Goal: Information Seeking & Learning: Learn about a topic

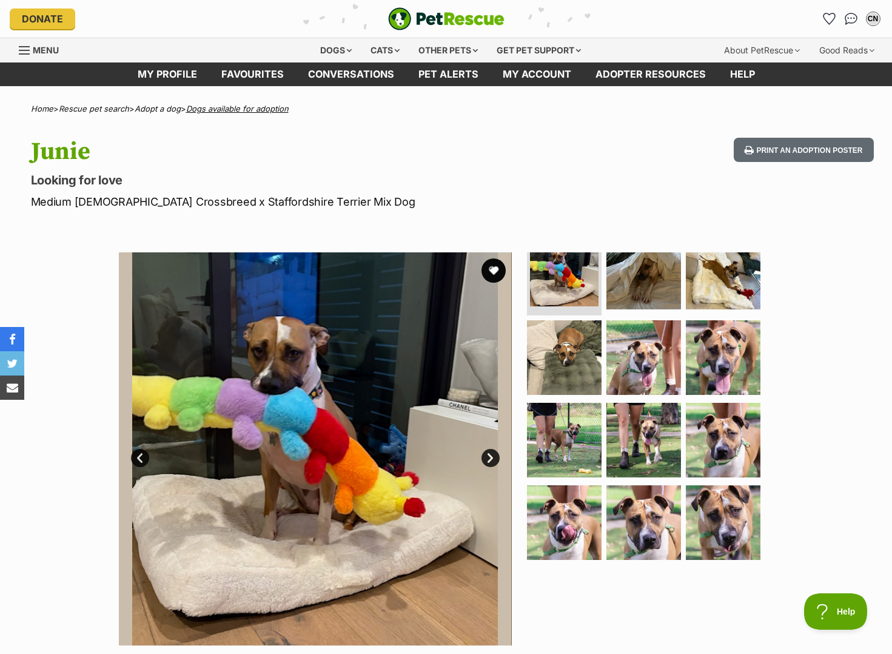
click at [223, 108] on link "Dogs available for adoption" at bounding box center [237, 109] width 103 height 10
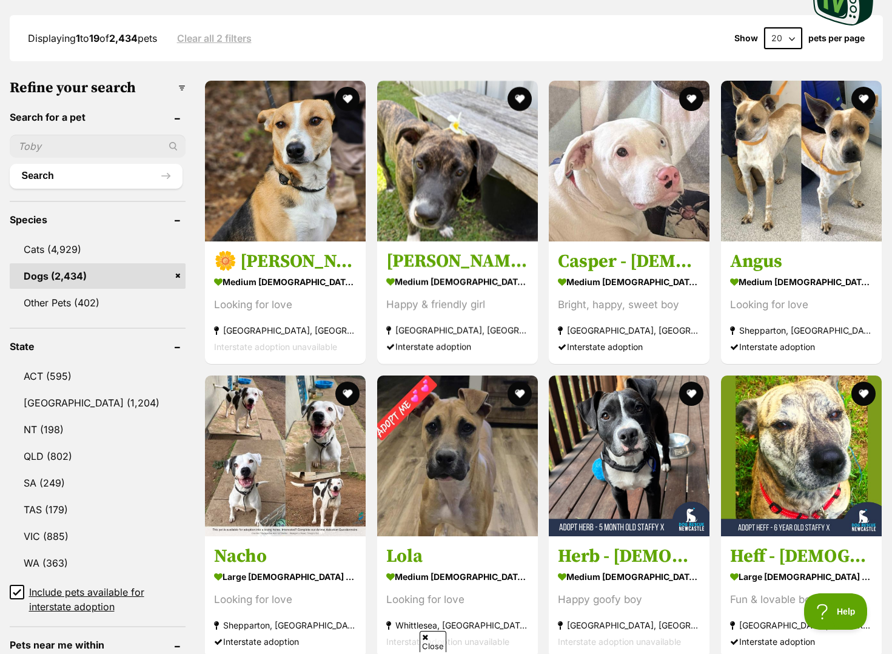
scroll to position [425, 0]
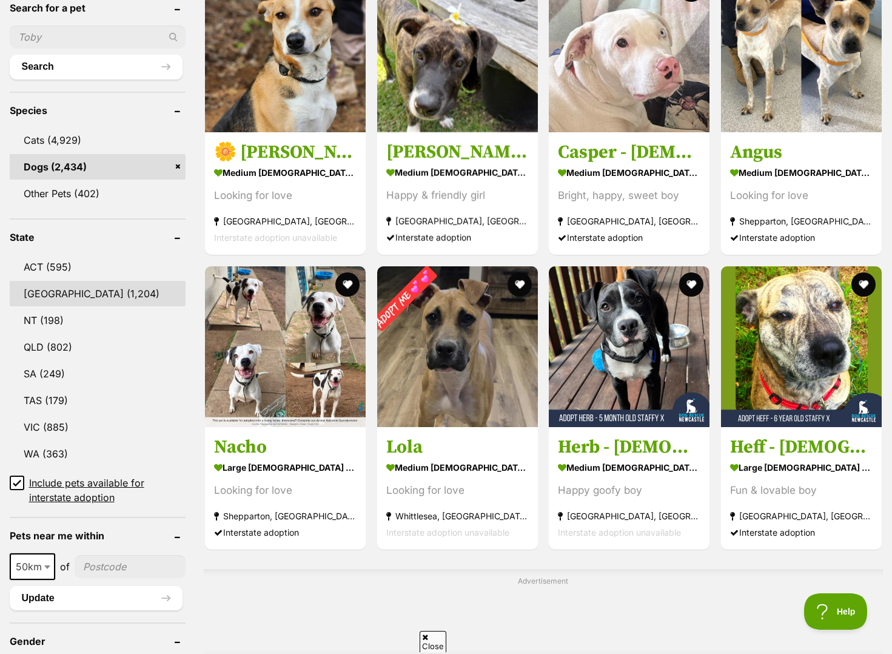
click at [71, 287] on link "NSW (1,204)" at bounding box center [98, 293] width 177 height 25
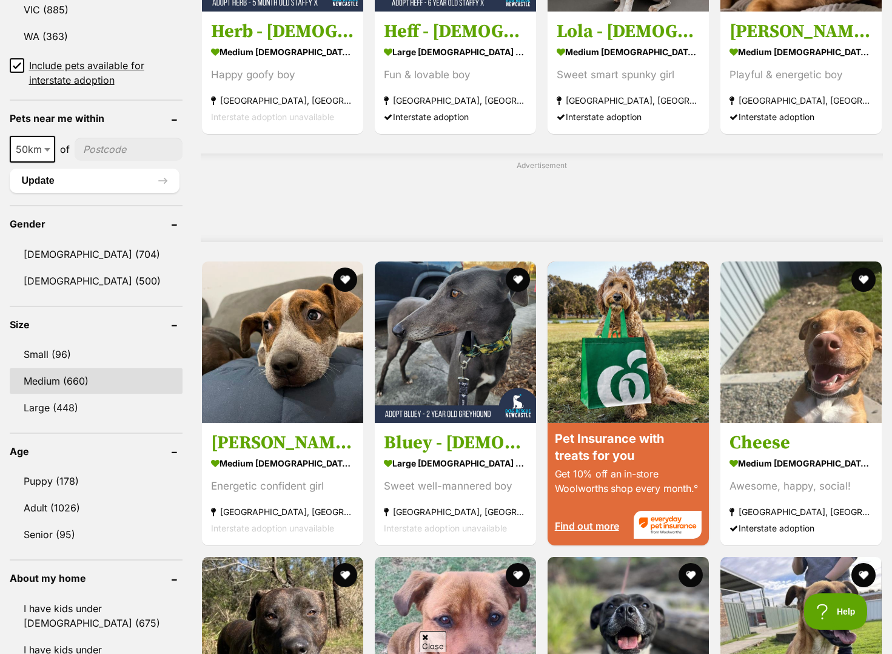
scroll to position [849, 0]
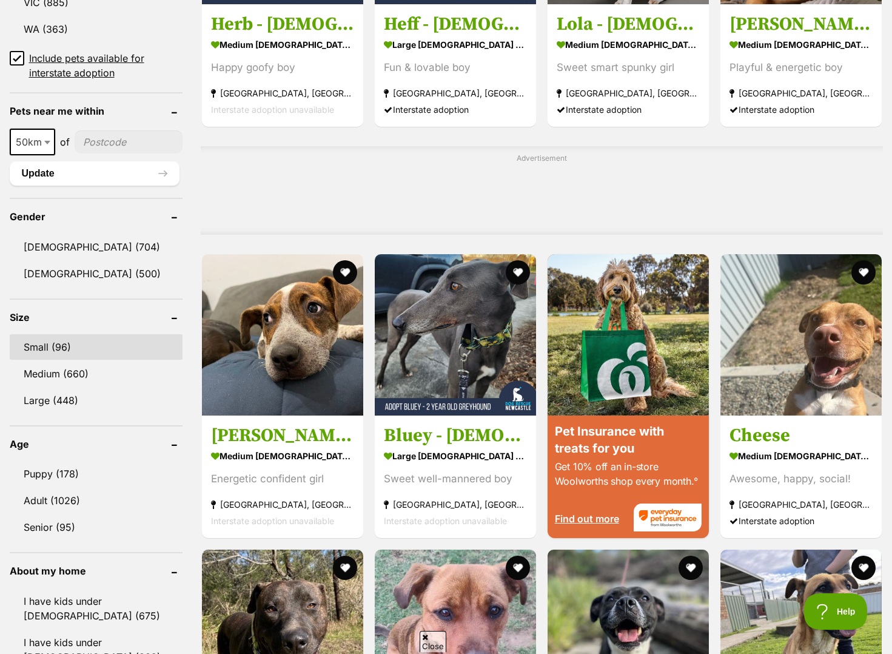
click at [101, 341] on link "Small (96)" at bounding box center [96, 346] width 173 height 25
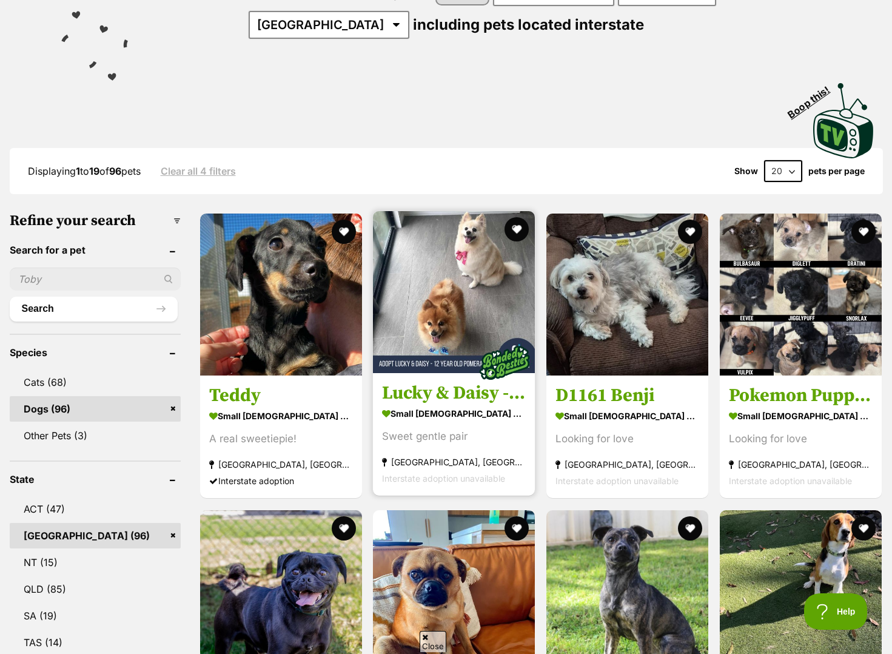
scroll to position [303, 0]
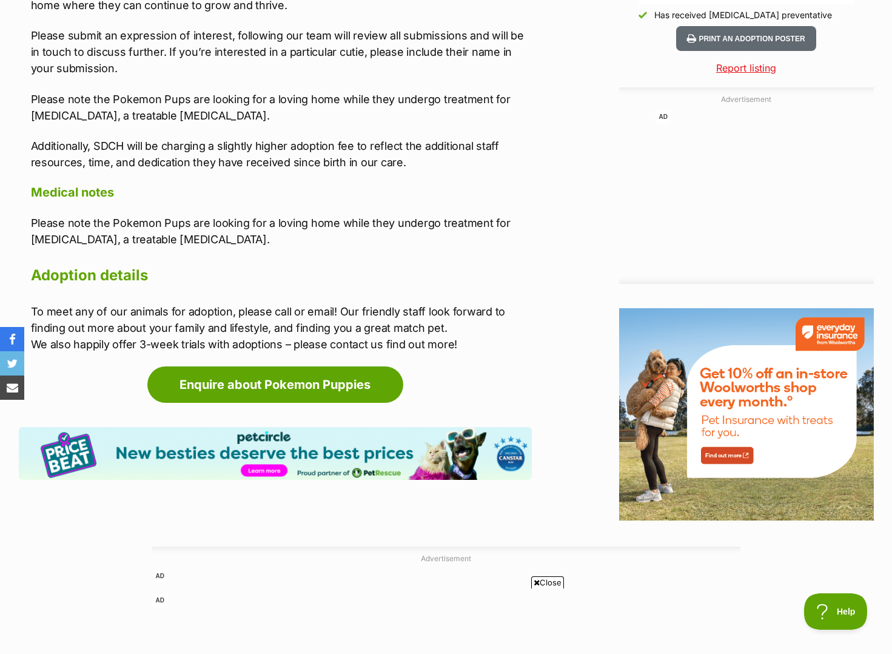
scroll to position [997, 0]
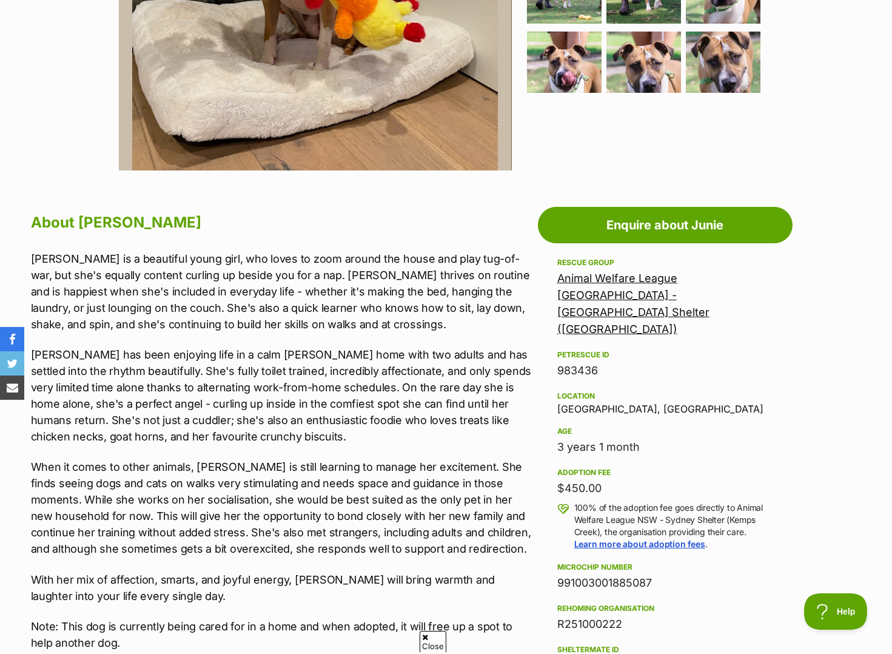
scroll to position [485, 0]
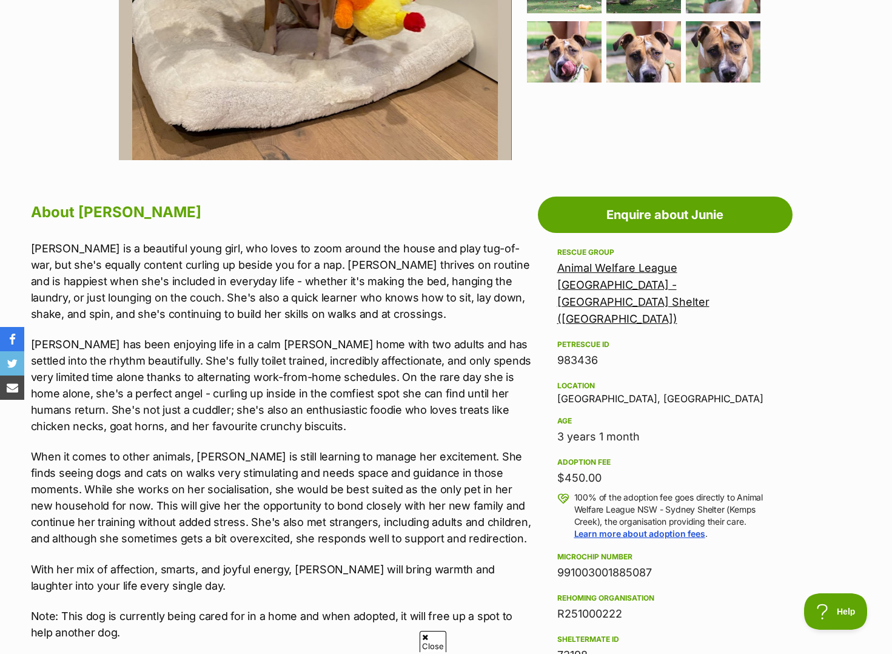
click at [632, 263] on link "Animal Welfare League [GEOGRAPHIC_DATA] - [GEOGRAPHIC_DATA] Shelter ([GEOGRAPHI…" at bounding box center [634, 293] width 152 height 64
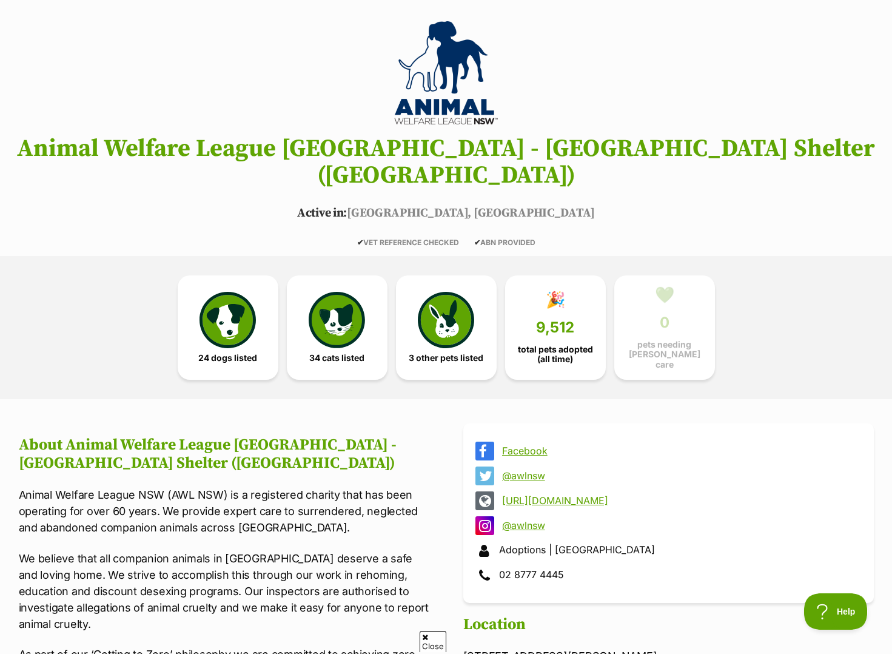
scroll to position [243, 0]
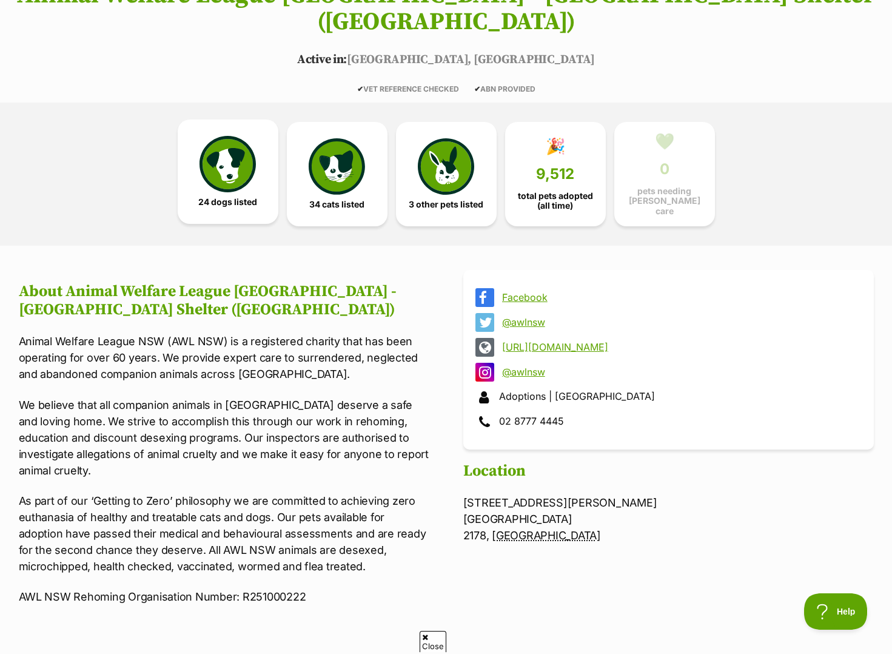
click at [225, 153] on img at bounding box center [228, 164] width 56 height 56
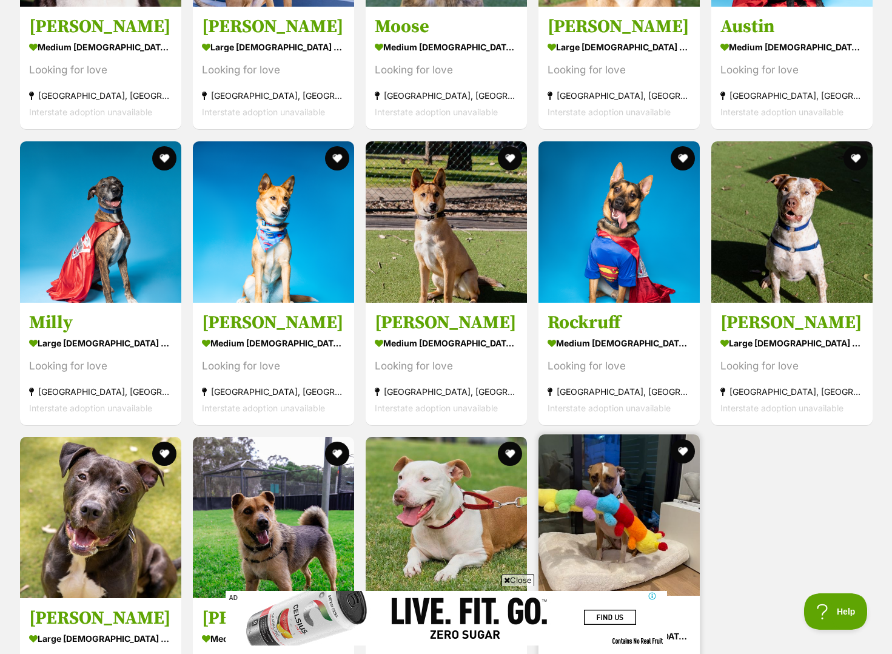
scroll to position [2168, 0]
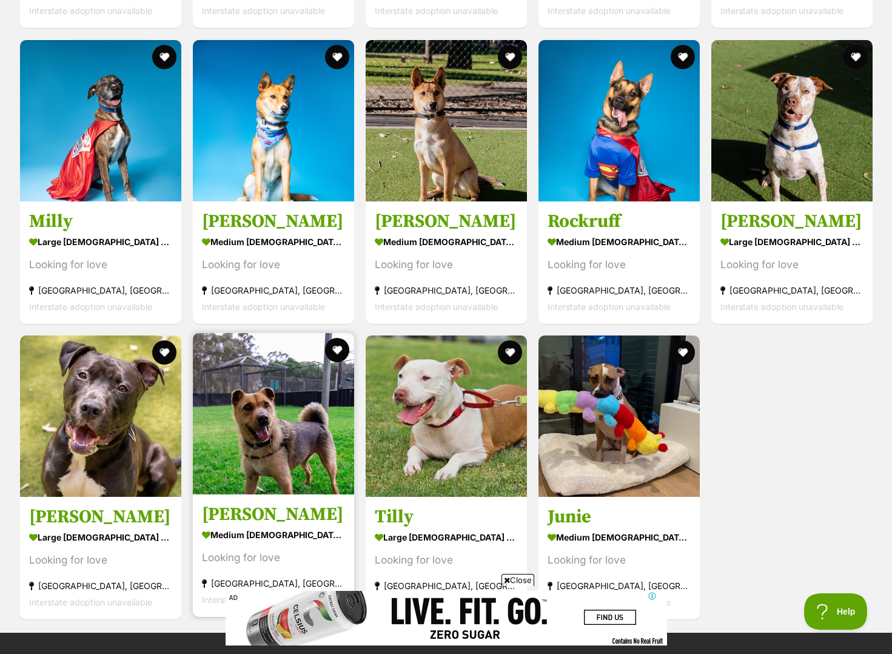
drag, startPoint x: 265, startPoint y: 405, endPoint x: 283, endPoint y: 367, distance: 41.5
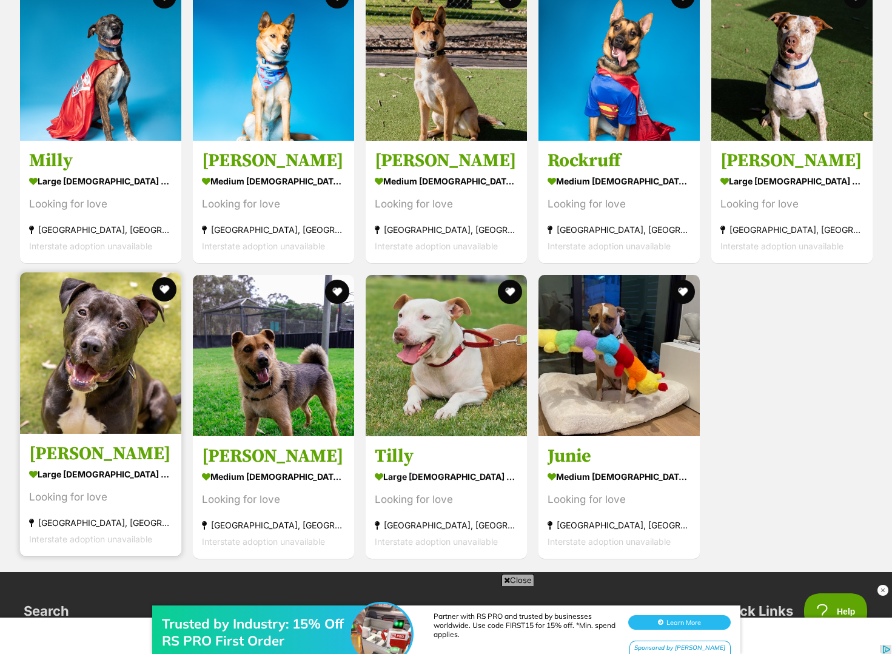
scroll to position [0, 0]
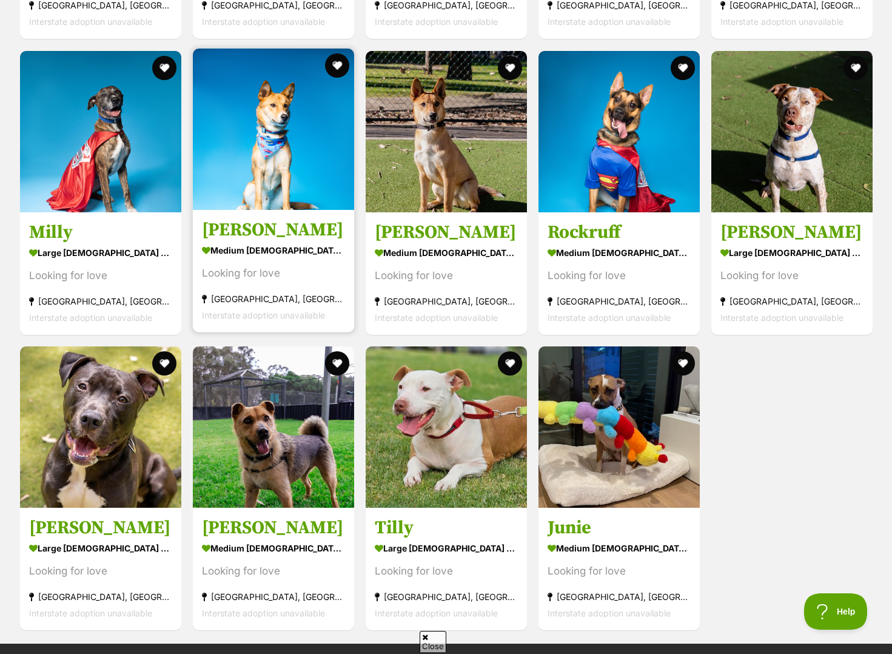
scroll to position [2228, 0]
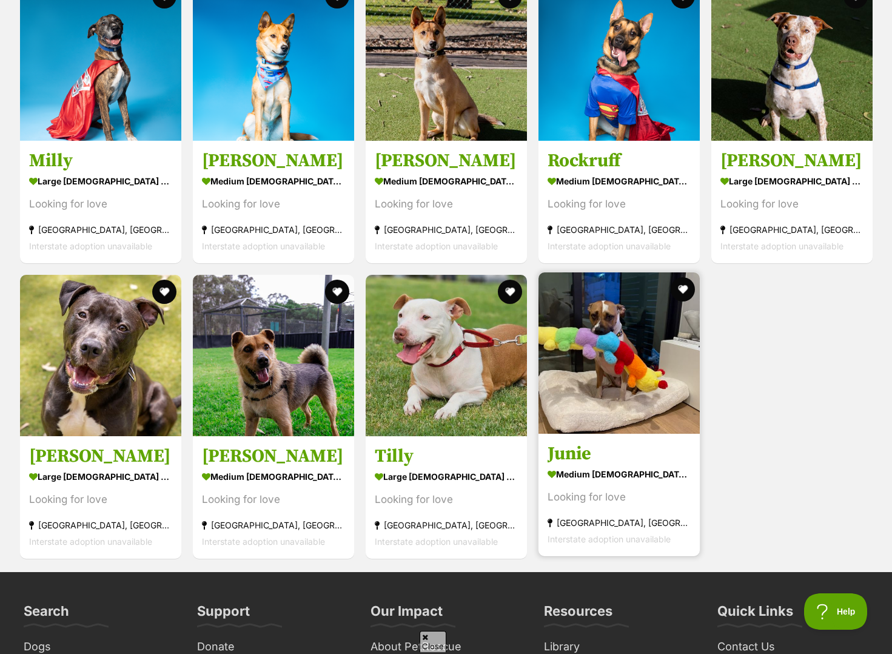
click at [616, 326] on img at bounding box center [619, 352] width 161 height 161
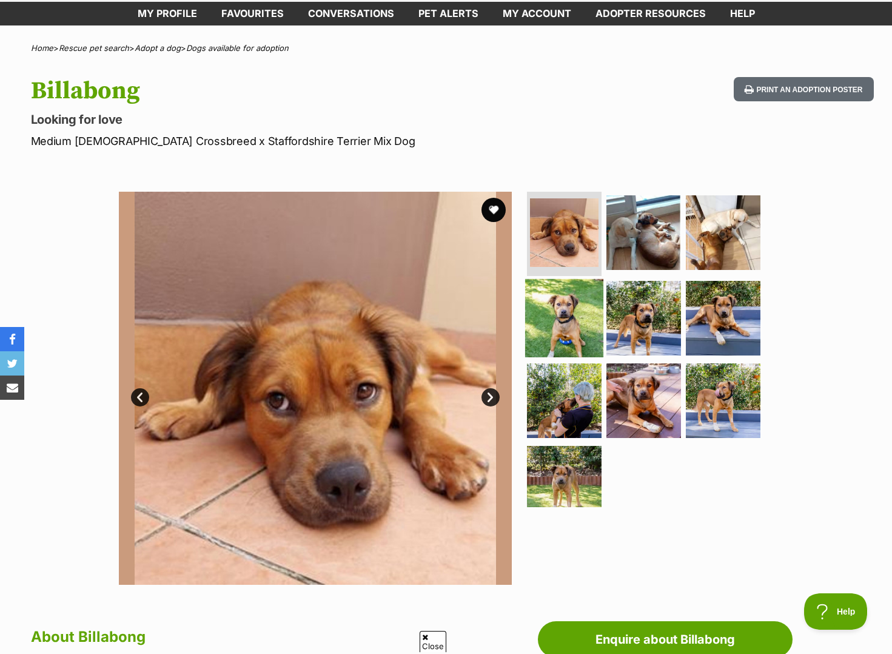
click at [565, 309] on img at bounding box center [564, 318] width 78 height 78
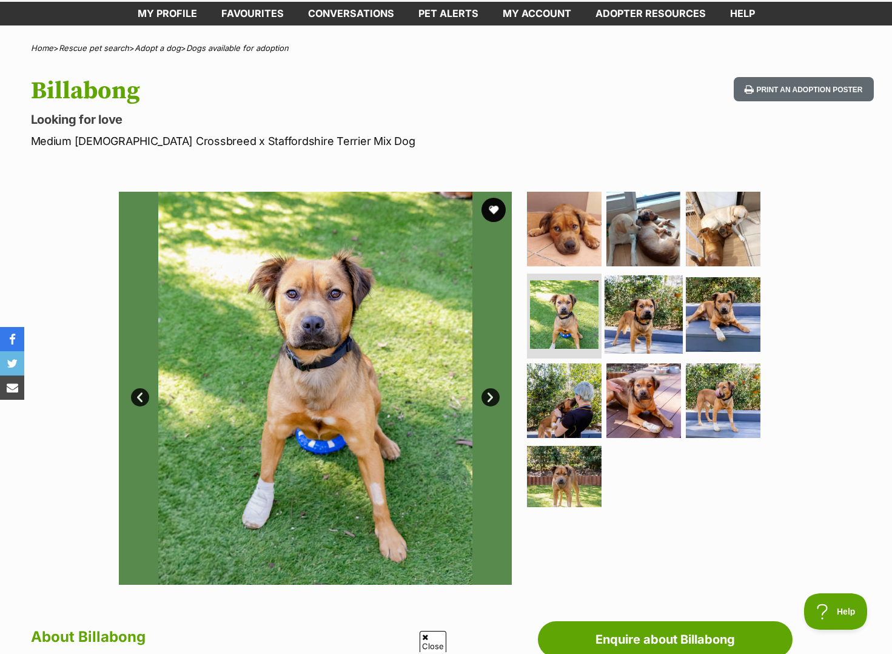
click at [612, 323] on img at bounding box center [644, 314] width 78 height 78
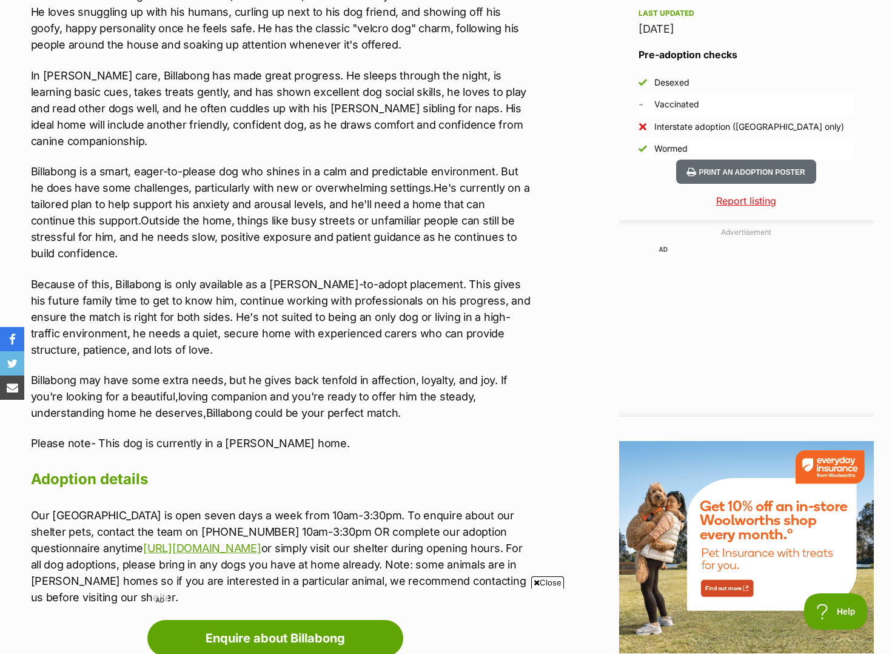
scroll to position [1213, 0]
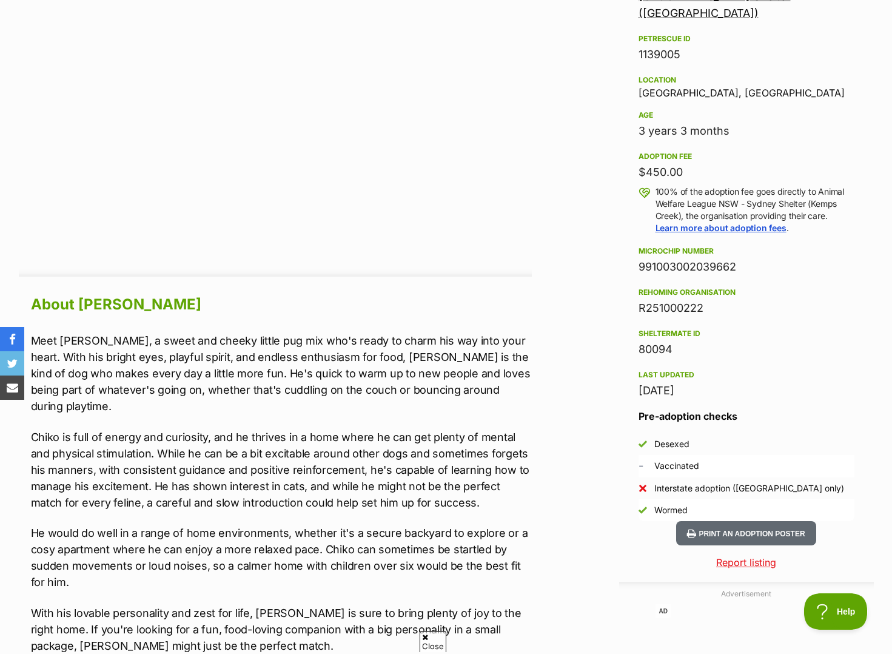
scroll to position [789, 0]
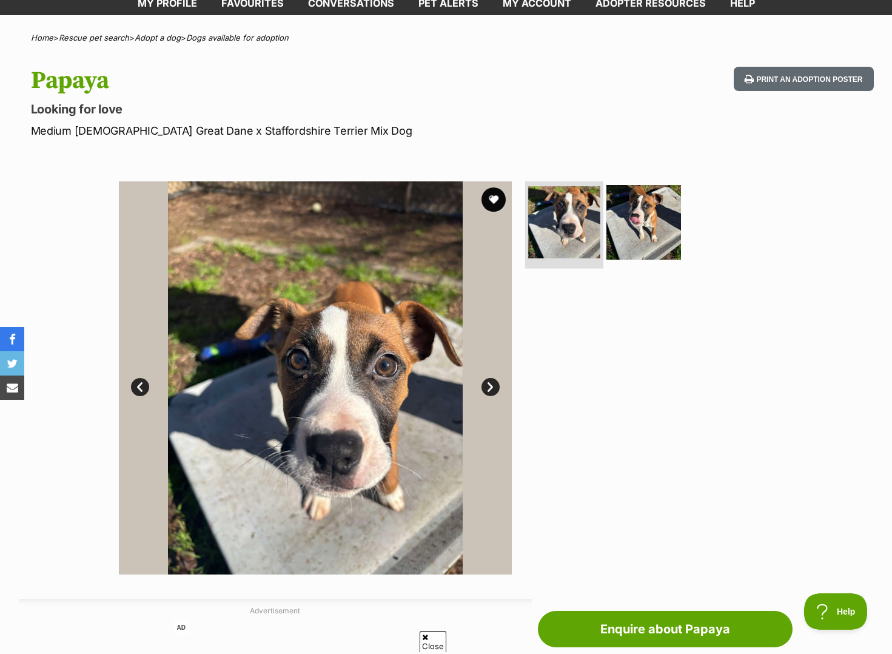
scroll to position [61, 0]
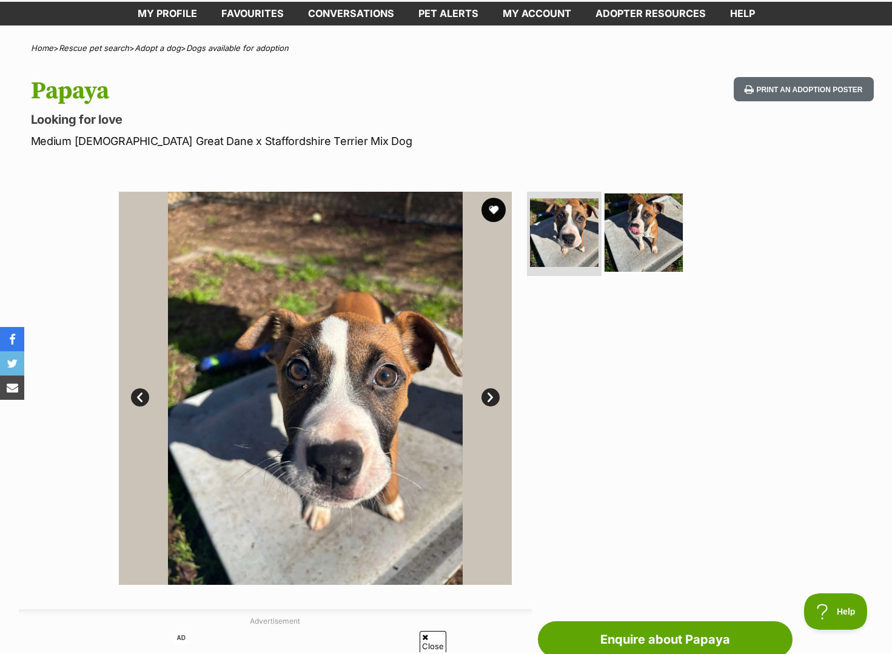
click at [637, 246] on img at bounding box center [644, 232] width 78 height 78
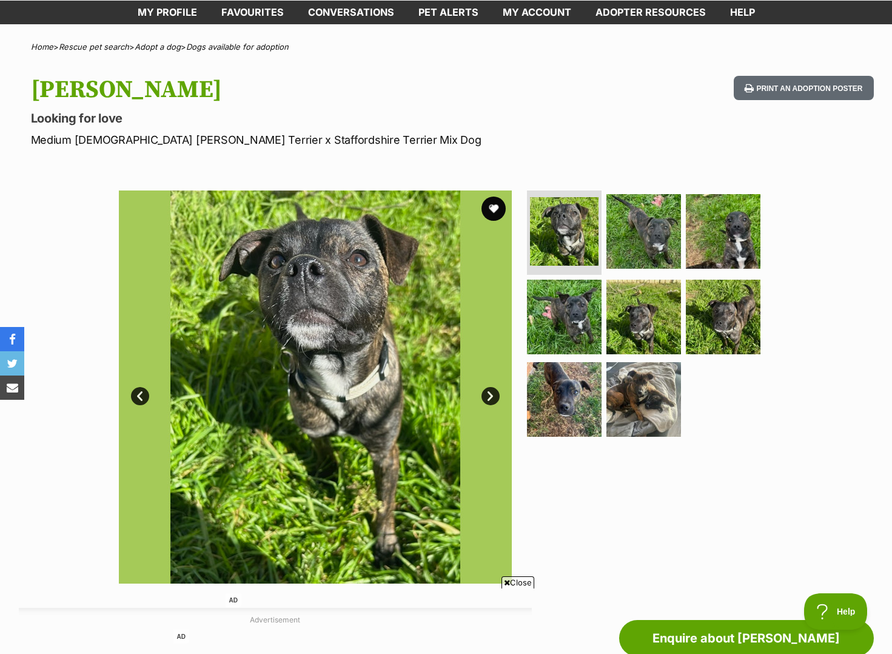
scroll to position [61, 0]
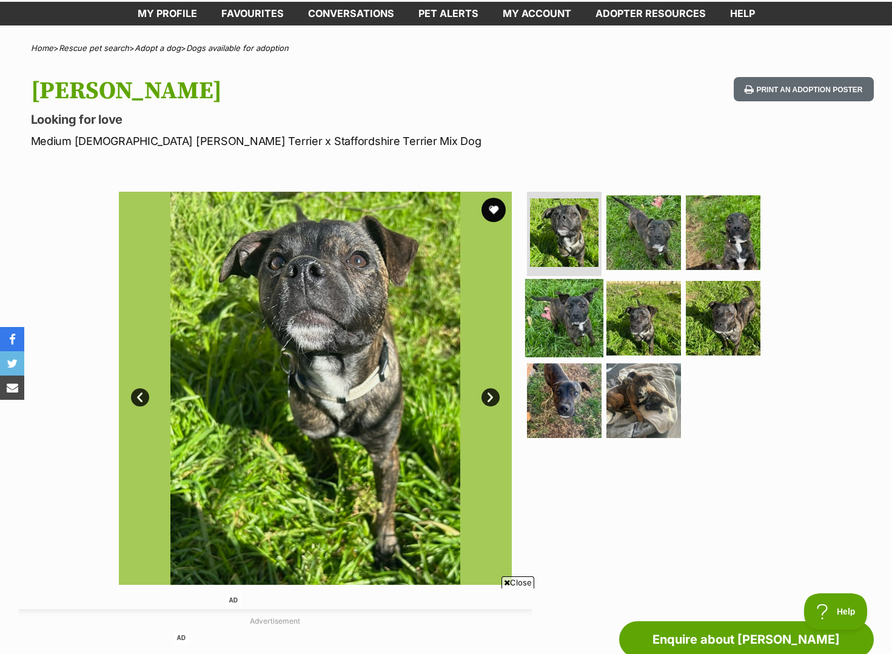
click at [585, 315] on img at bounding box center [564, 318] width 78 height 78
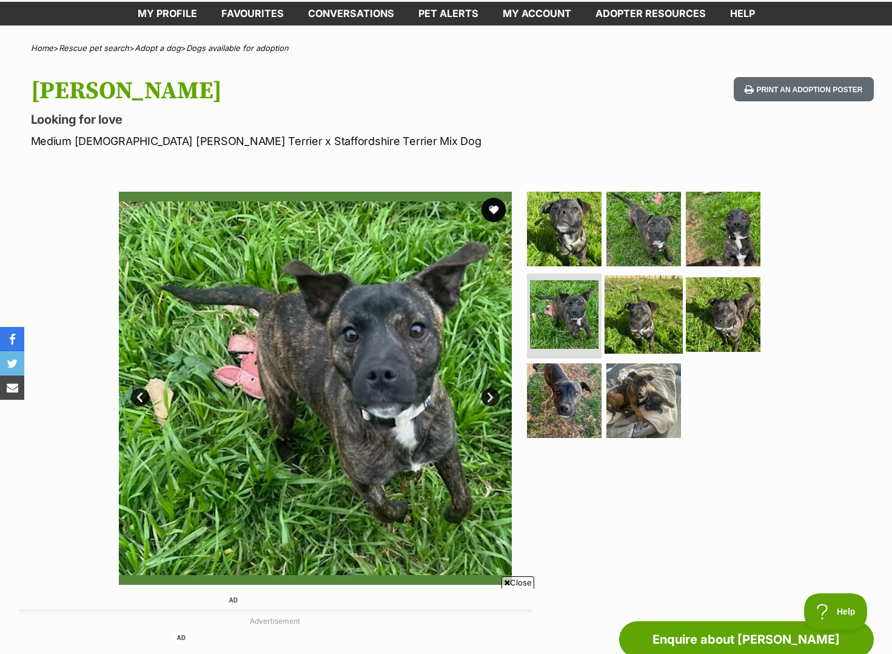
click at [632, 325] on img at bounding box center [644, 314] width 78 height 78
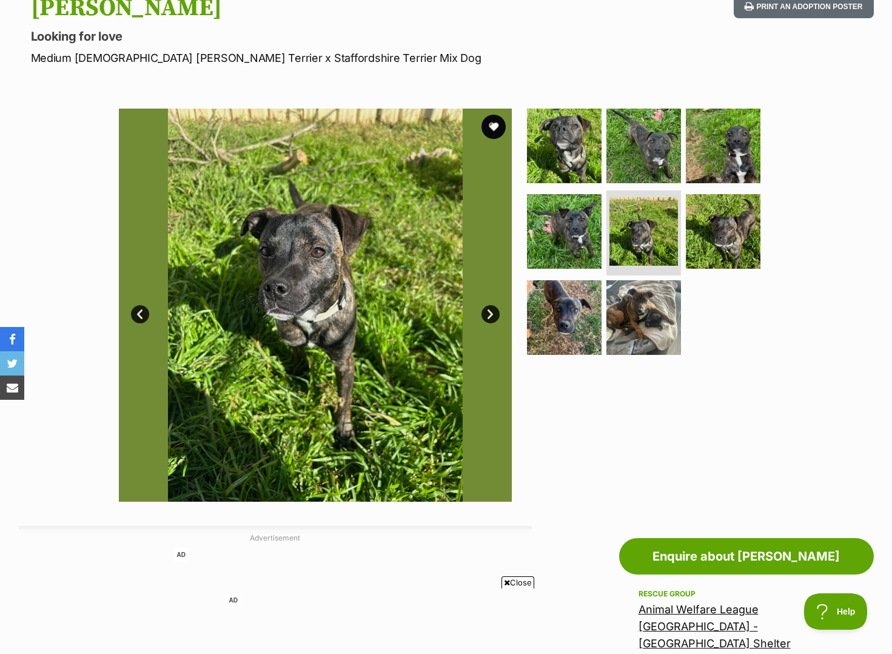
scroll to position [121, 0]
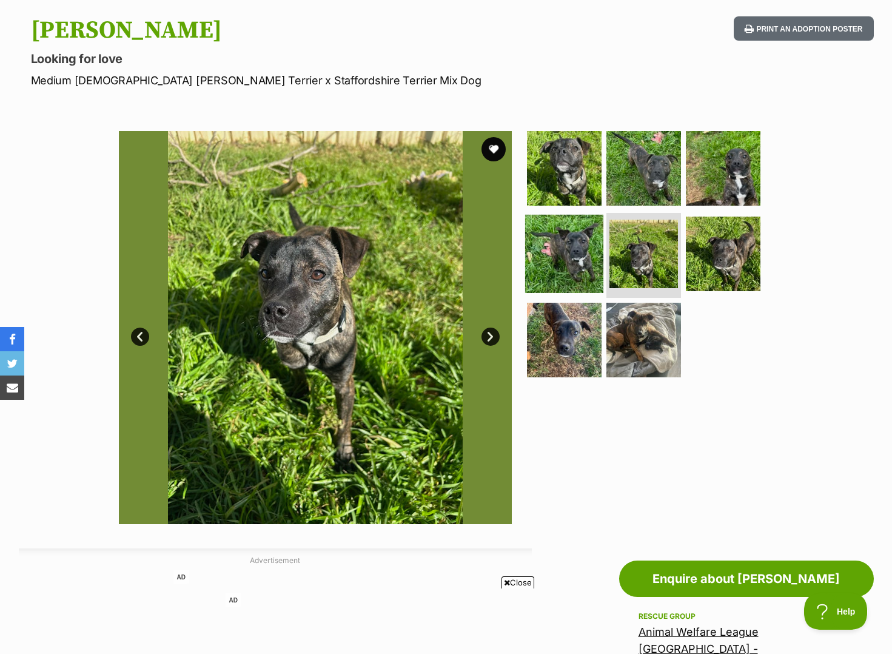
click at [584, 253] on img at bounding box center [564, 254] width 78 height 78
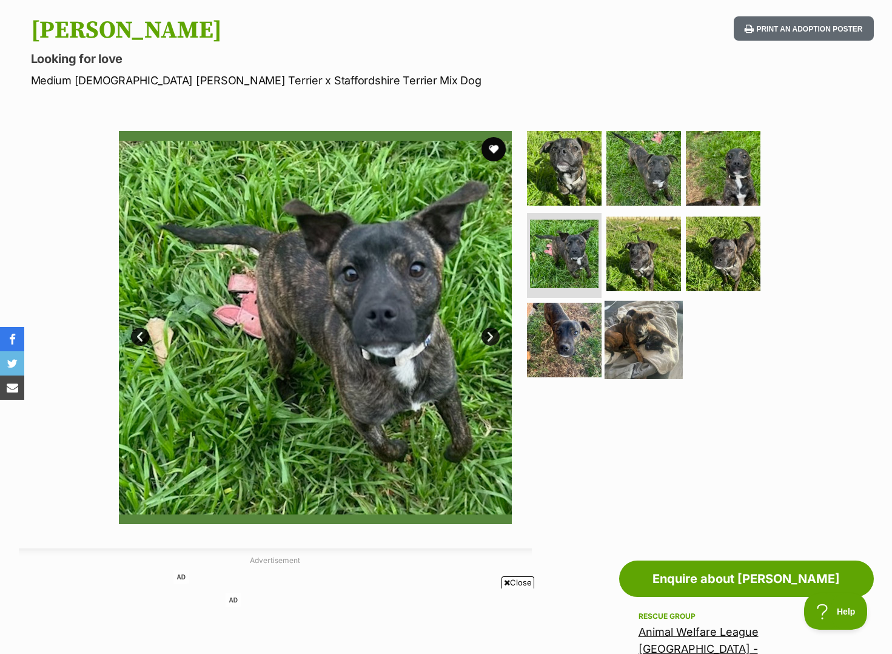
click at [610, 323] on img at bounding box center [644, 340] width 78 height 78
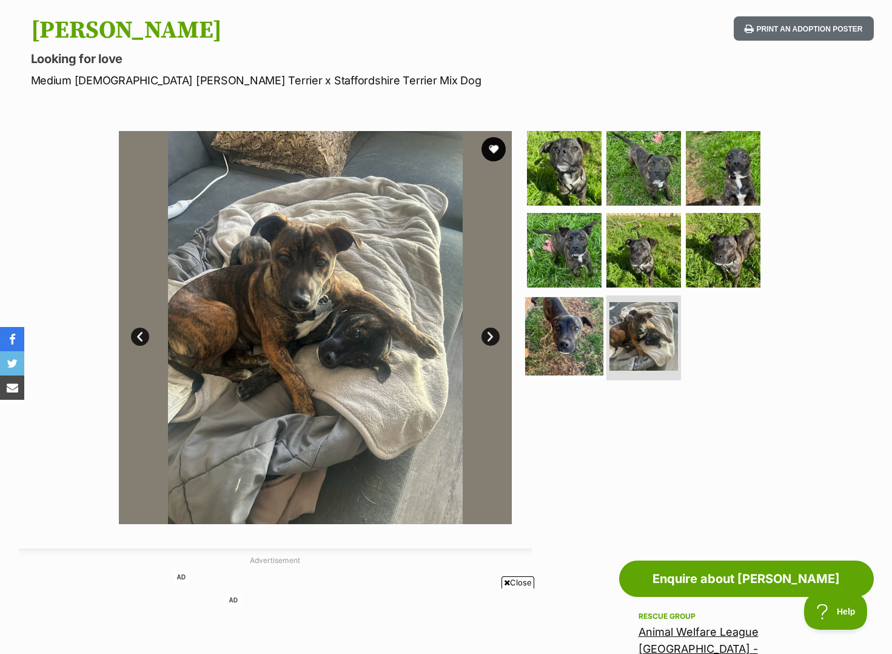
click at [538, 336] on img at bounding box center [564, 336] width 78 height 78
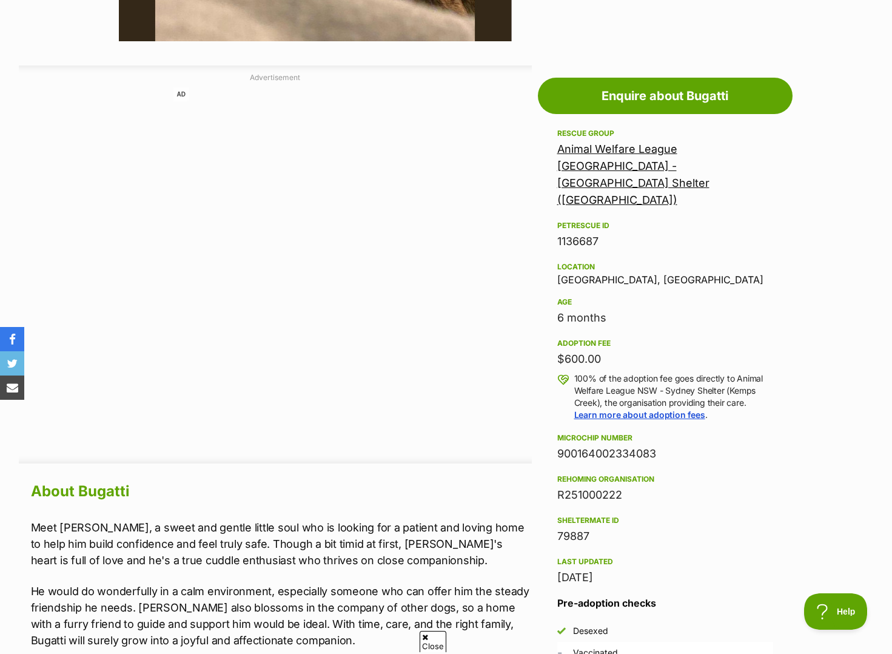
scroll to position [849, 0]
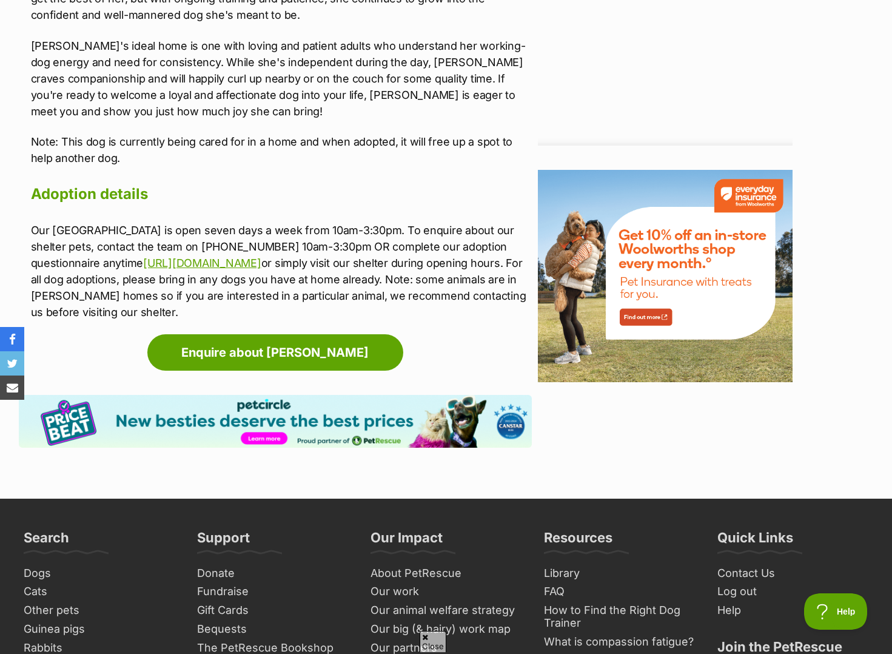
scroll to position [1456, 0]
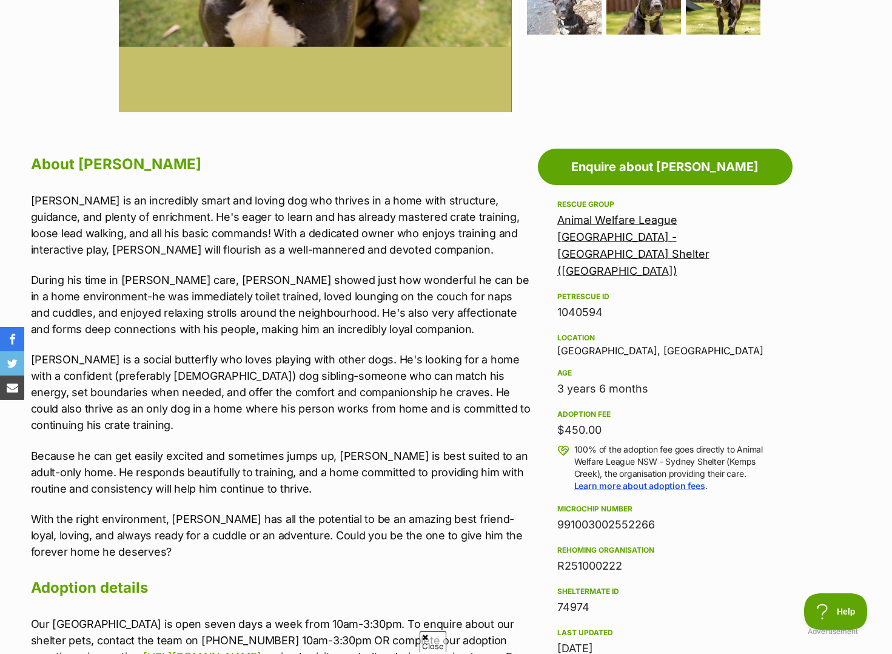
scroll to position [485, 0]
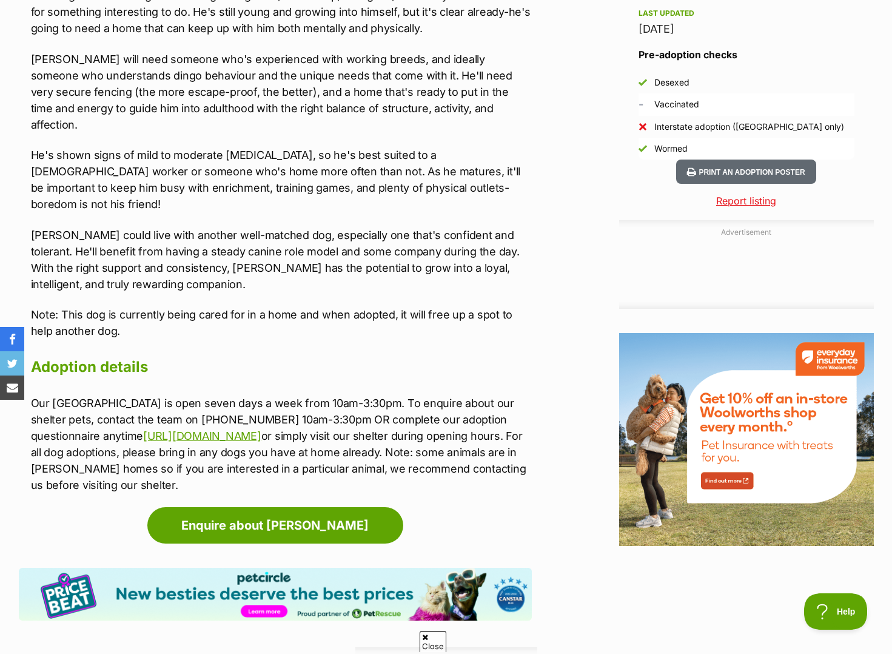
scroll to position [755, 0]
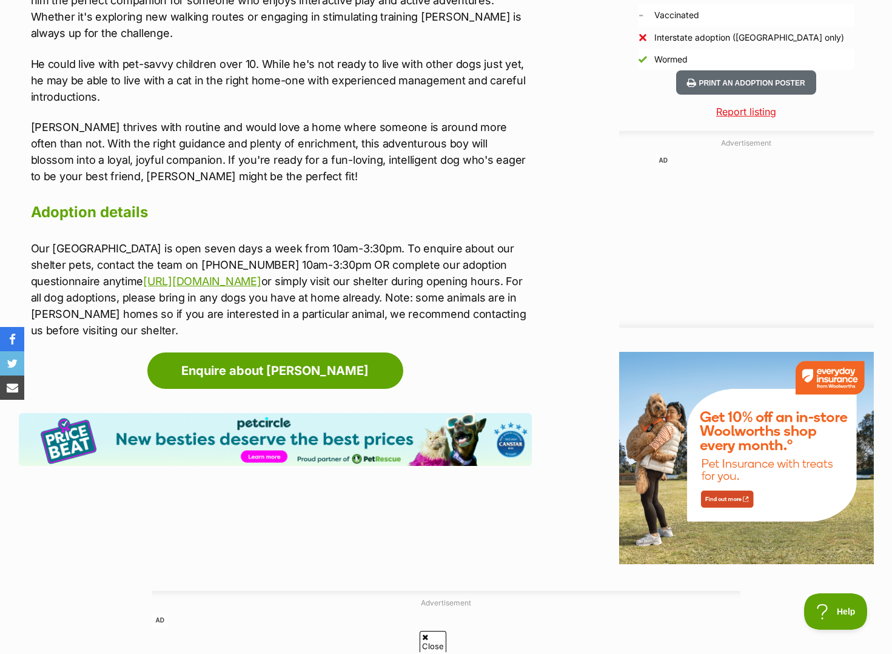
scroll to position [1395, 0]
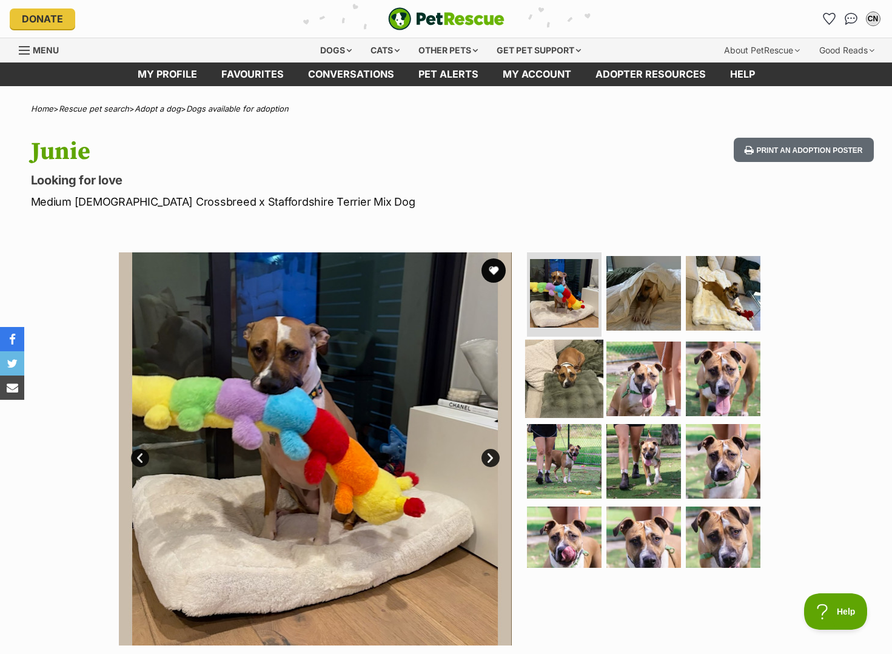
click at [558, 375] on img at bounding box center [564, 379] width 78 height 78
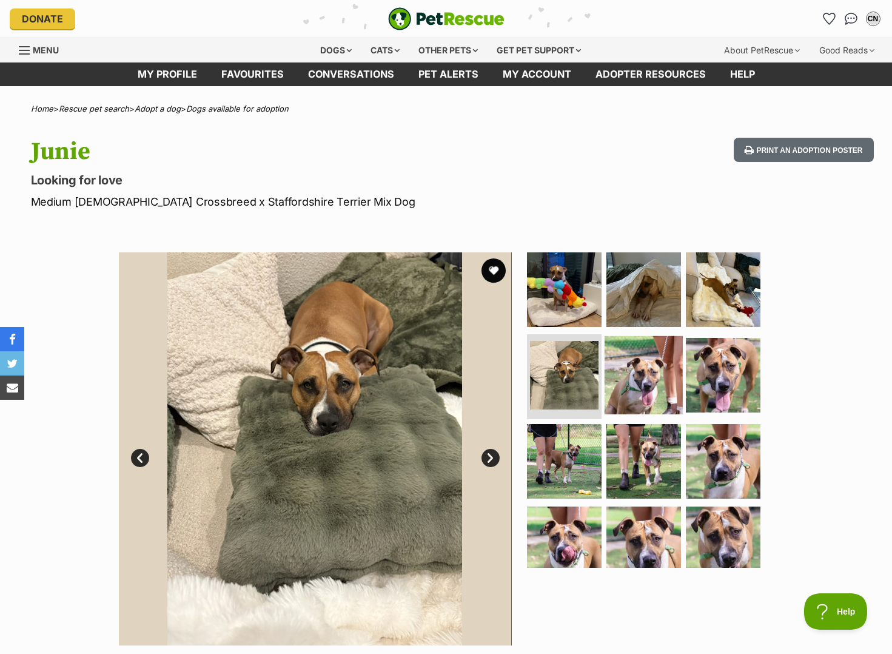
click at [627, 387] on img at bounding box center [644, 375] width 78 height 78
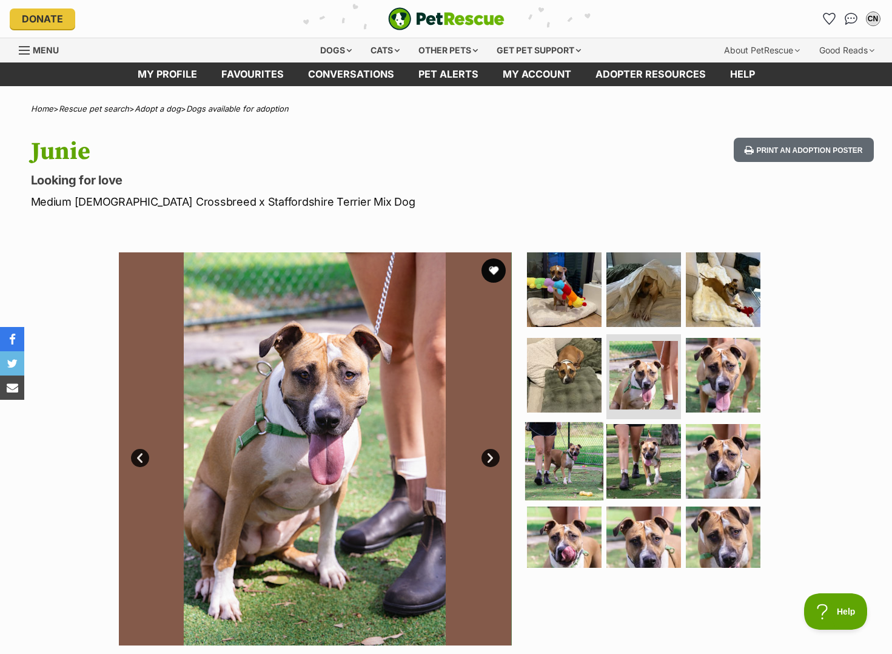
click at [559, 450] on img at bounding box center [564, 461] width 78 height 78
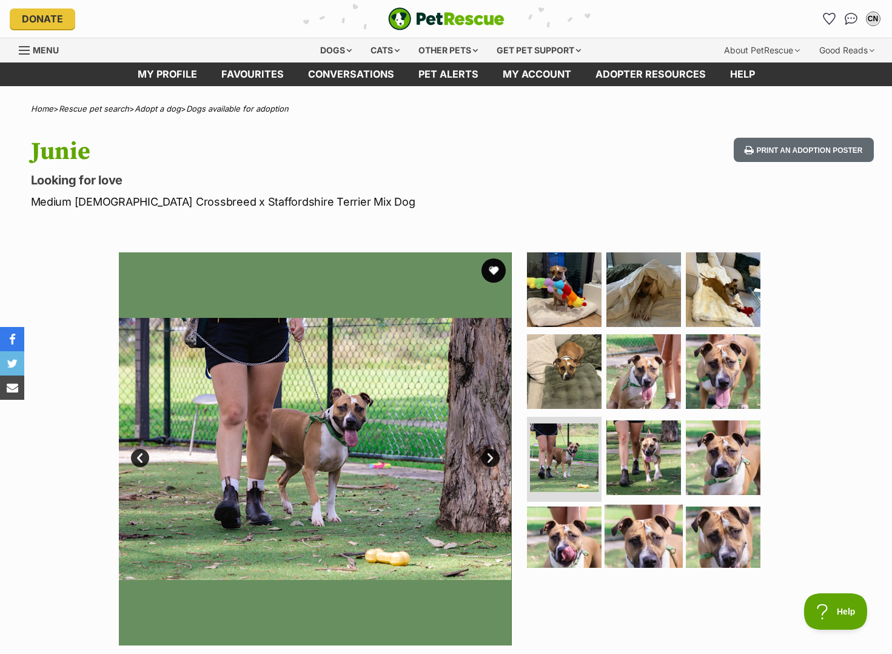
click at [618, 527] on img at bounding box center [644, 544] width 78 height 78
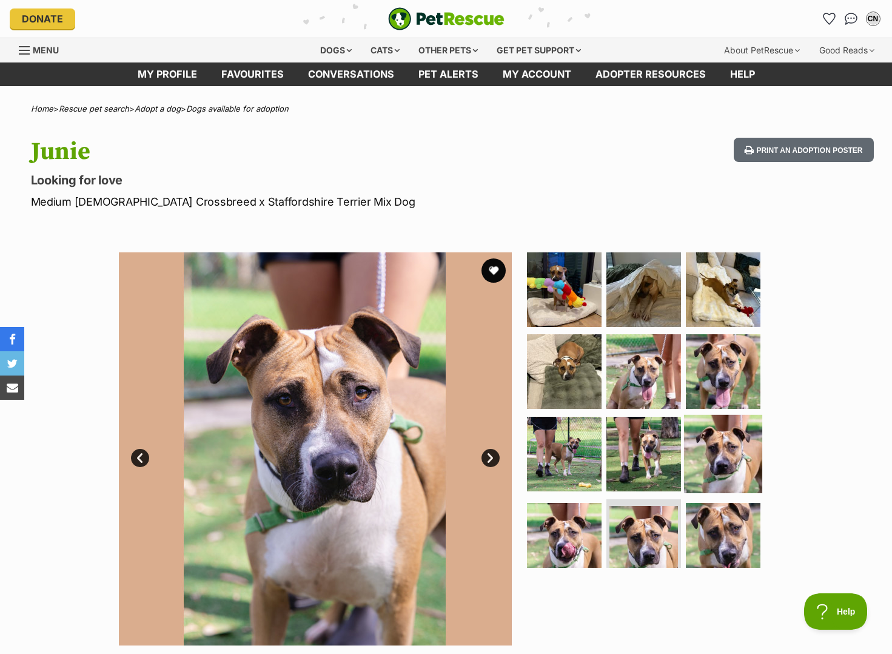
click at [735, 462] on img at bounding box center [723, 454] width 78 height 78
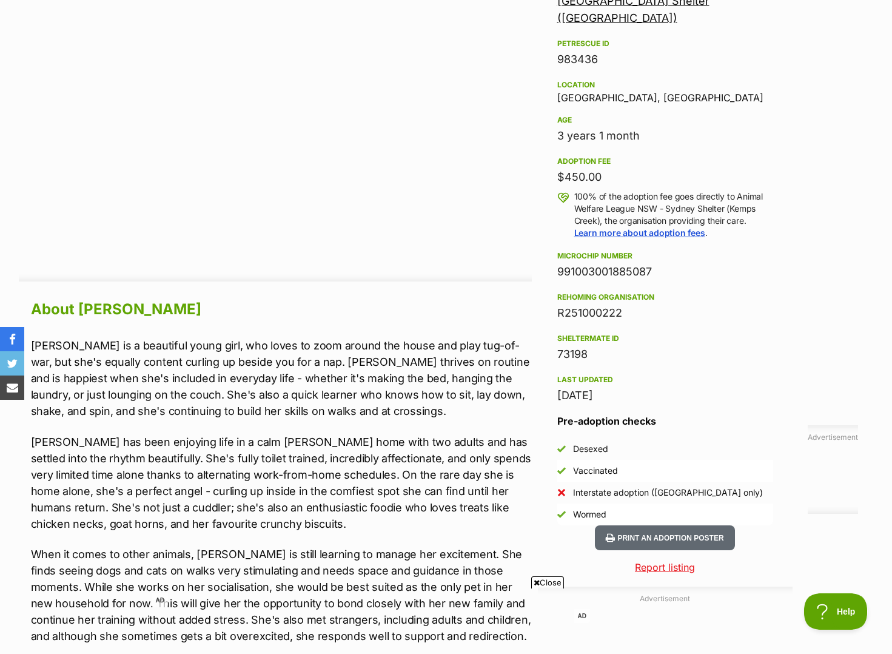
scroll to position [789, 0]
